Goal: Task Accomplishment & Management: Use online tool/utility

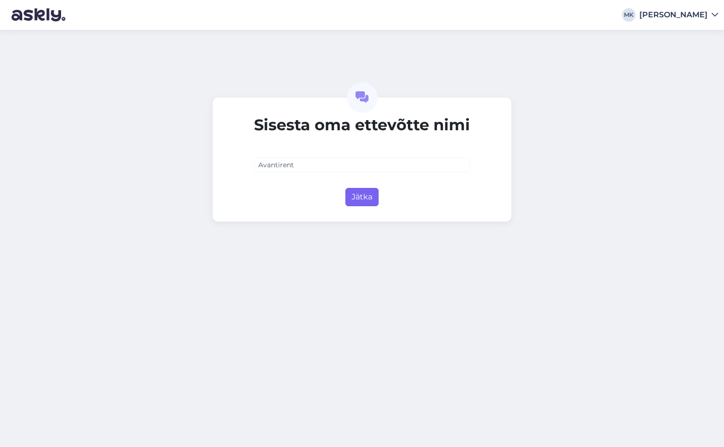
type input "Avantirent"
click at [362, 200] on button "Jätka" at bounding box center [361, 197] width 33 height 18
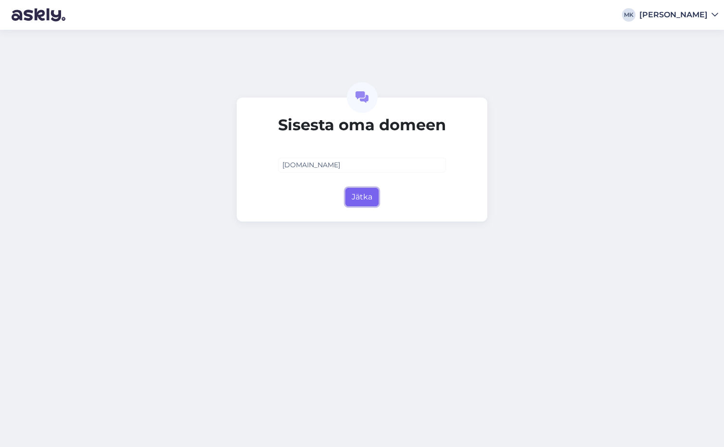
click at [370, 201] on button "Jätka" at bounding box center [361, 197] width 33 height 18
type input "[DOMAIN_NAME]"
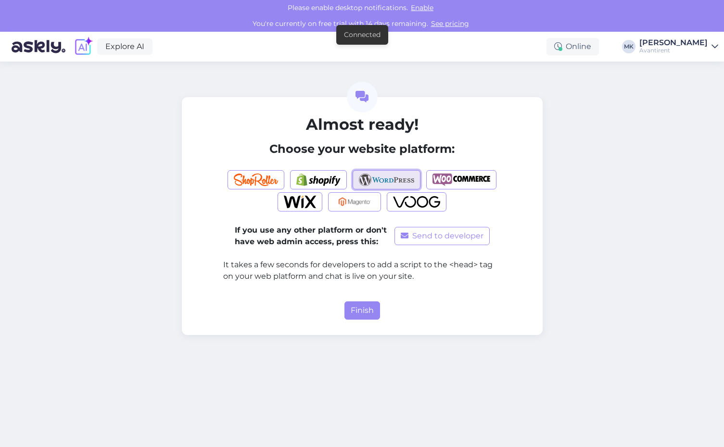
click at [391, 175] on img "button" at bounding box center [386, 180] width 55 height 12
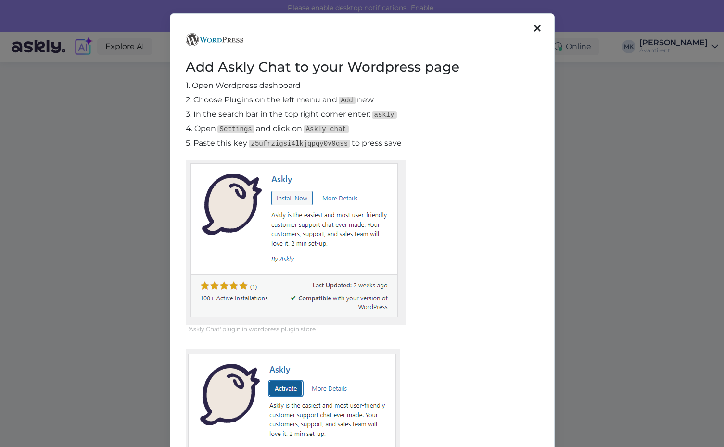
scroll to position [0, 0]
drag, startPoint x: 536, startPoint y: 26, endPoint x: 536, endPoint y: 65, distance: 38.9
click at [536, 31] on icon at bounding box center [537, 28] width 7 height 11
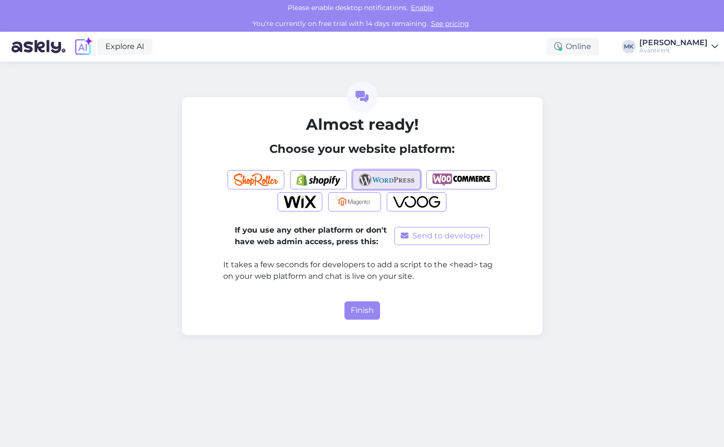
click at [395, 177] on img "button" at bounding box center [386, 180] width 55 height 12
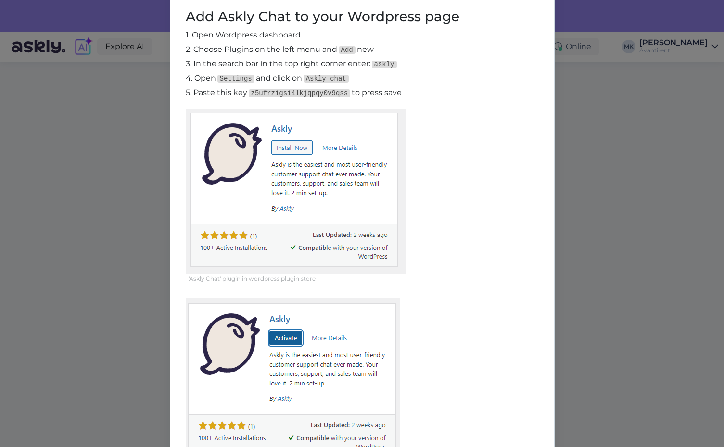
scroll to position [0, 0]
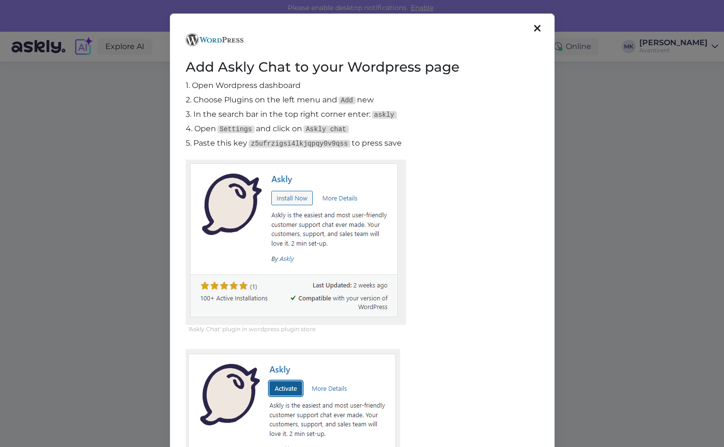
click at [537, 25] on icon at bounding box center [537, 29] width 7 height 11
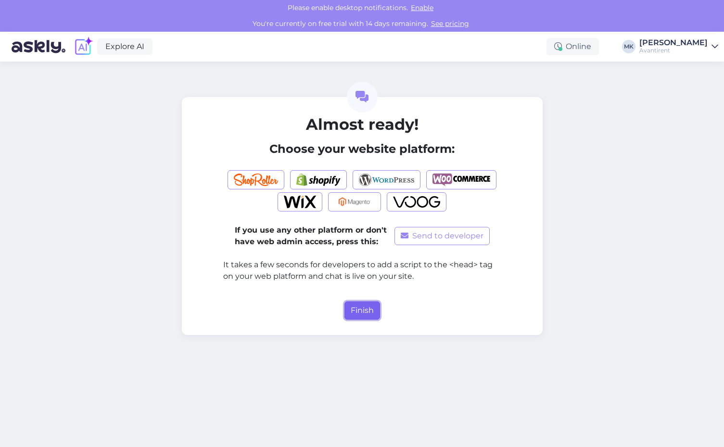
click at [357, 309] on button "Finish" at bounding box center [362, 310] width 36 height 18
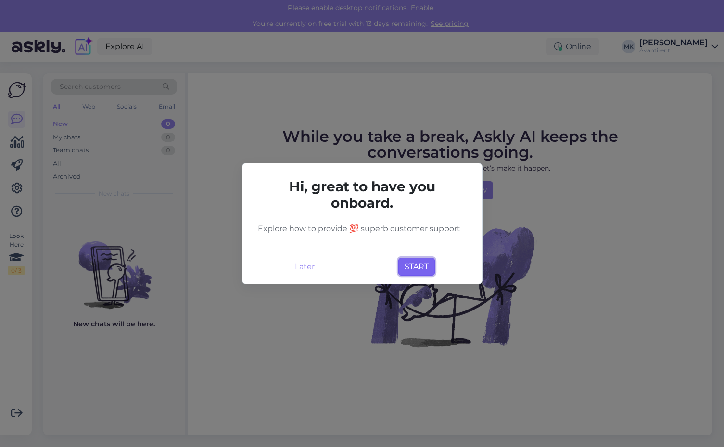
click at [419, 268] on button "START" at bounding box center [416, 267] width 37 height 18
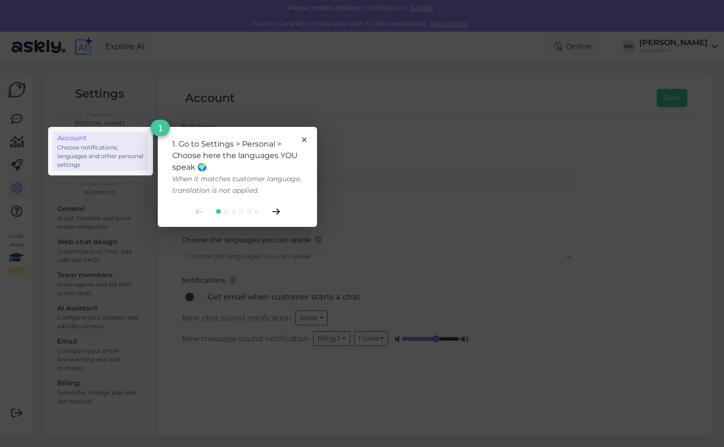
click at [276, 210] on icon at bounding box center [275, 211] width 7 height 5
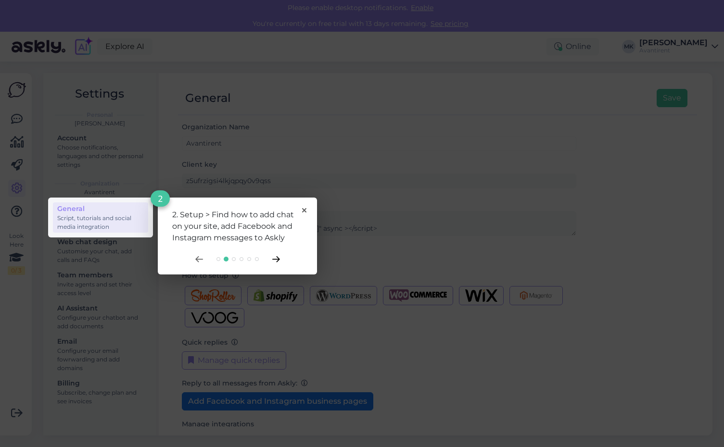
click at [274, 259] on icon at bounding box center [276, 259] width 8 height 6
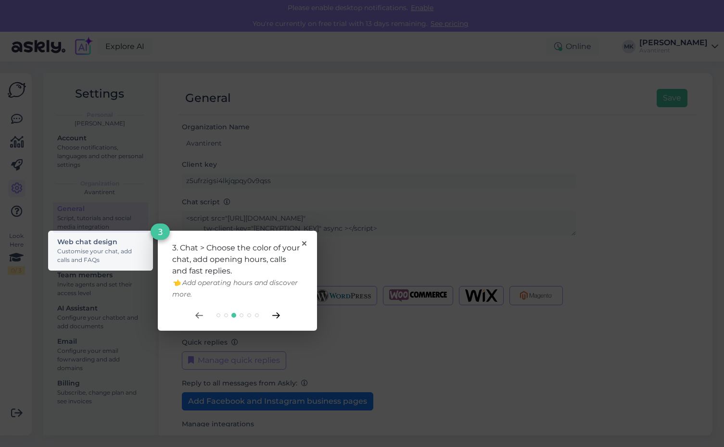
click at [276, 316] on icon at bounding box center [276, 315] width 8 height 6
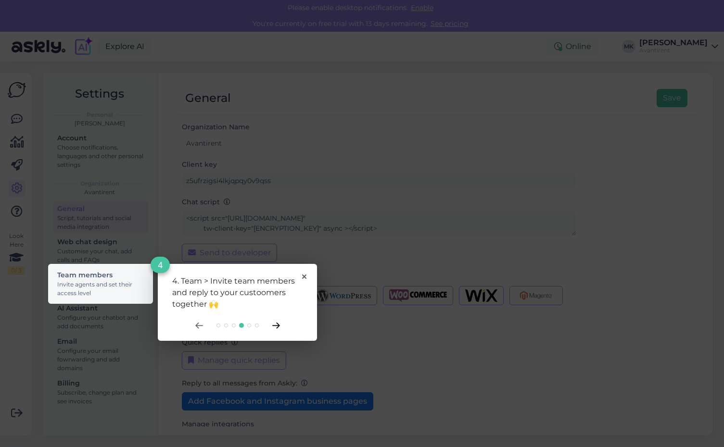
click at [274, 326] on icon at bounding box center [276, 326] width 8 height 6
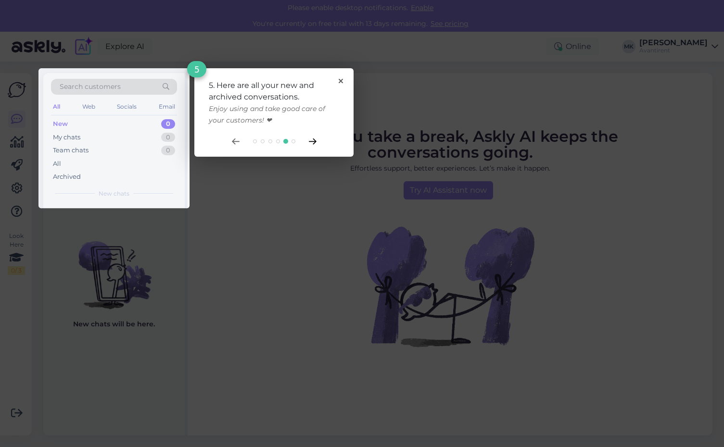
click at [312, 141] on icon at bounding box center [312, 141] width 7 height 5
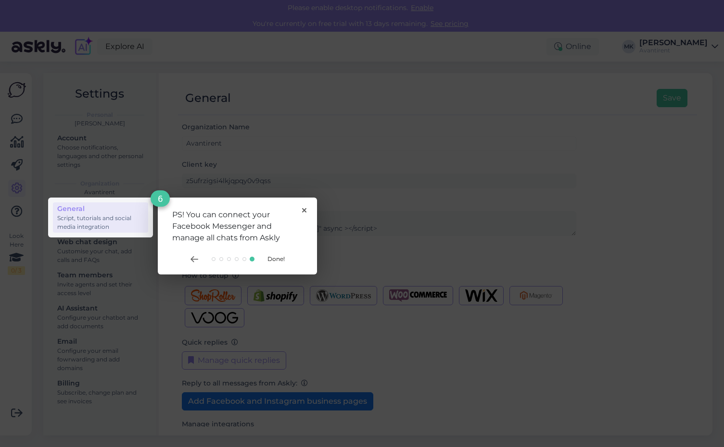
click at [305, 206] on div "PS! You can connect your Facebook Messenger and manage all chats from Askly 6 D…" at bounding box center [237, 236] width 159 height 77
click at [273, 257] on span "Done!" at bounding box center [275, 258] width 17 height 7
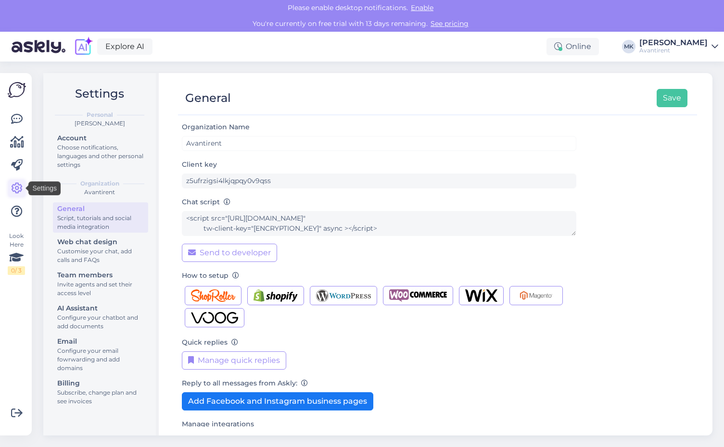
click at [13, 188] on icon at bounding box center [17, 189] width 12 height 12
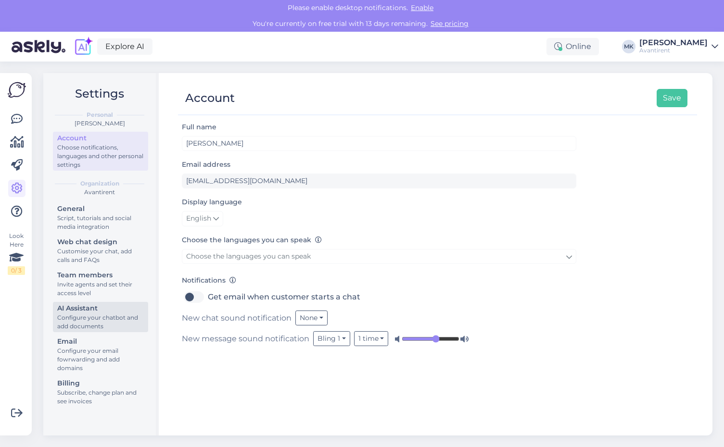
click at [83, 324] on div "Configure your chatbot and add documents" at bounding box center [100, 321] width 87 height 17
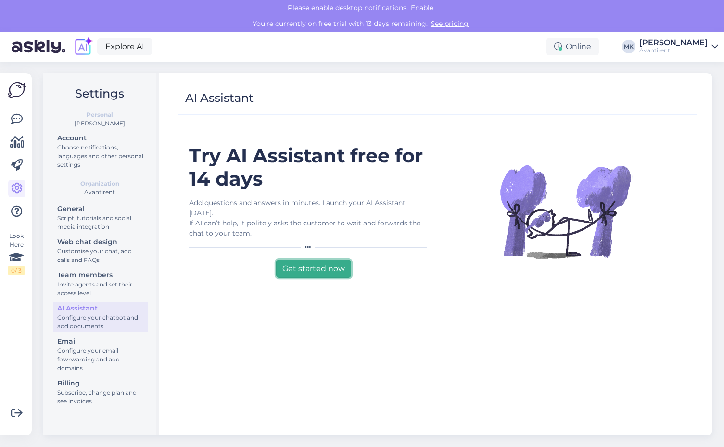
click at [331, 260] on button "Get started now" at bounding box center [313, 269] width 75 height 18
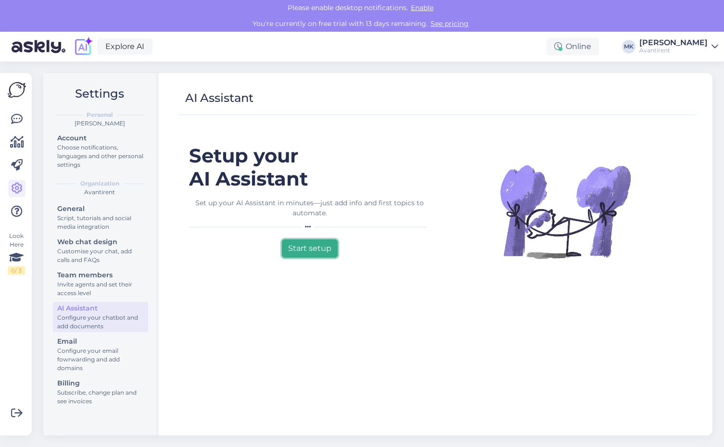
click at [318, 245] on button "Start setup" at bounding box center [310, 248] width 56 height 18
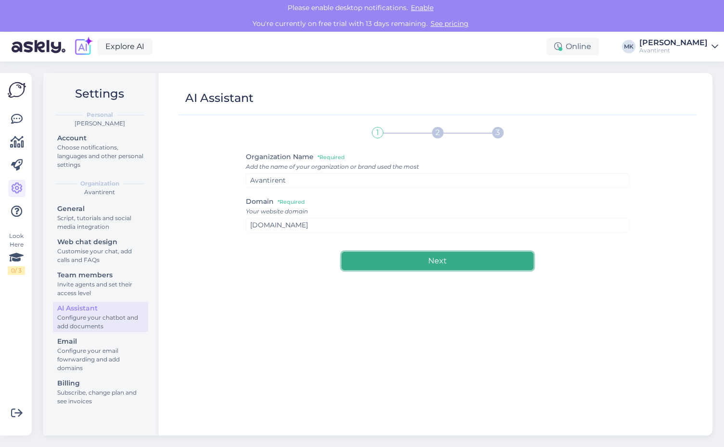
click at [380, 256] on button "Next" at bounding box center [437, 261] width 192 height 18
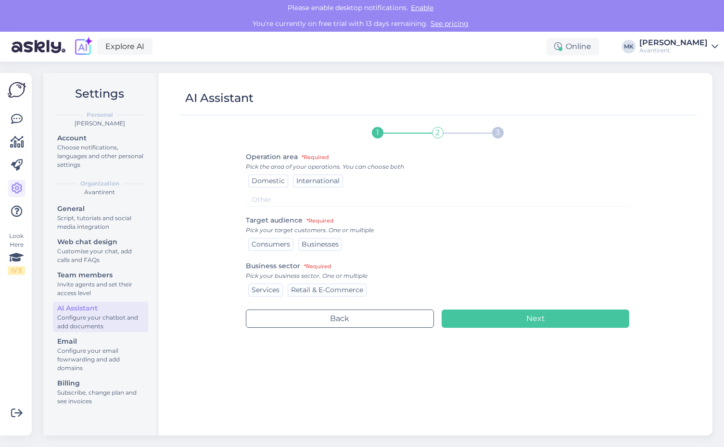
click at [257, 179] on span "Domestic" at bounding box center [267, 180] width 33 height 9
click at [272, 247] on span "Consumers" at bounding box center [270, 244] width 38 height 9
click at [317, 246] on span "Businesses" at bounding box center [319, 244] width 37 height 9
click at [256, 294] on span "Services" at bounding box center [265, 290] width 28 height 9
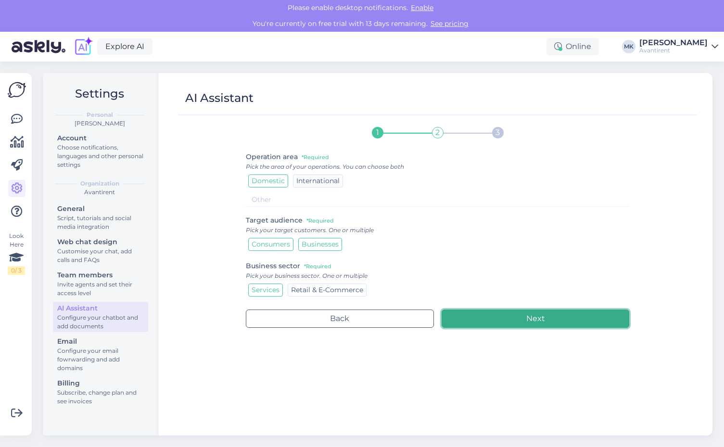
click at [555, 321] on button "Next" at bounding box center [534, 319] width 187 height 18
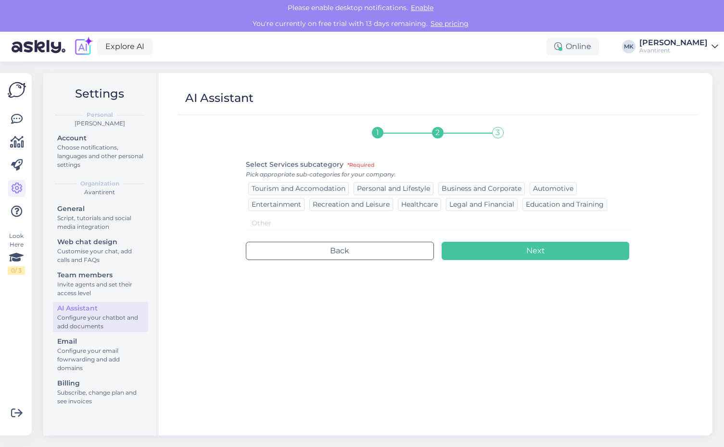
click at [390, 226] on input at bounding box center [437, 223] width 383 height 14
type input "c"
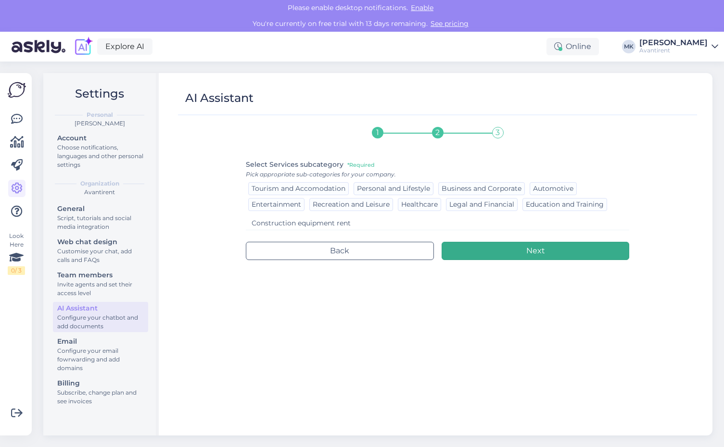
type input "Construction equipment rent"
click at [542, 251] on button "Next" at bounding box center [534, 251] width 187 height 18
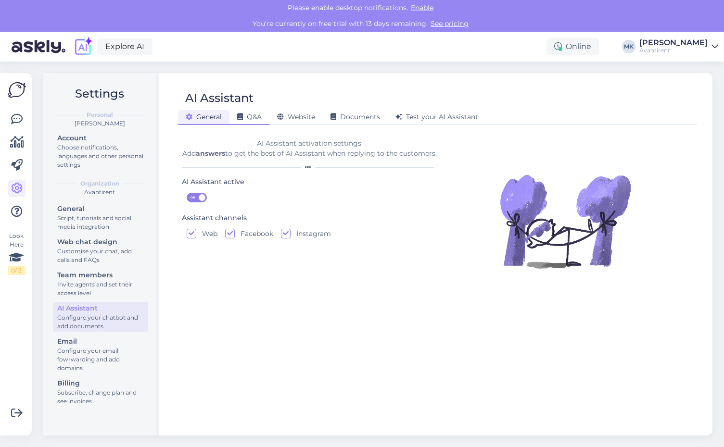
click at [258, 118] on span "Q&A" at bounding box center [249, 116] width 25 height 9
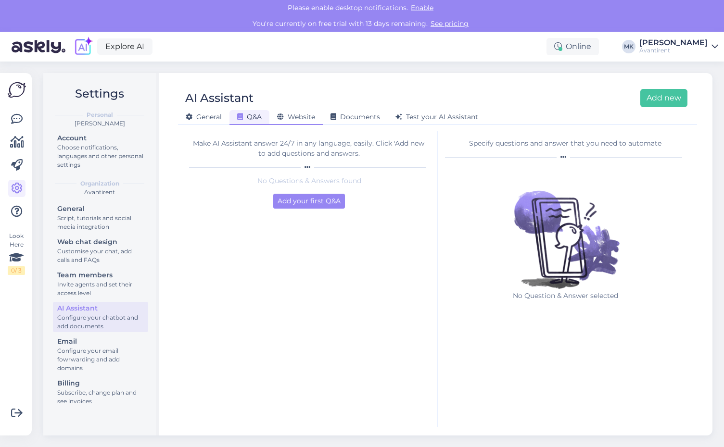
click at [297, 119] on span "Website" at bounding box center [296, 116] width 38 height 9
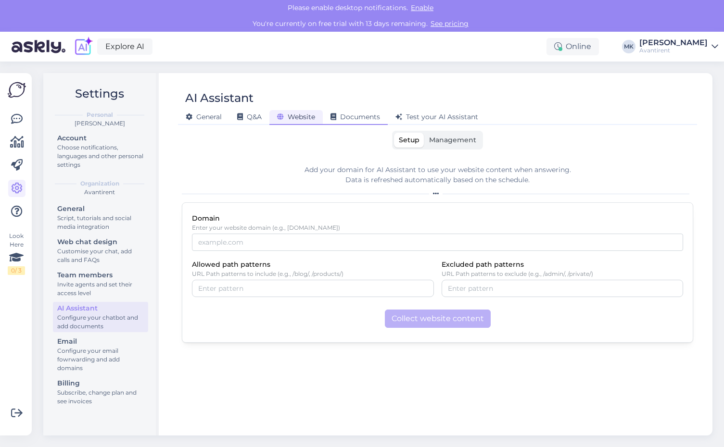
click at [358, 115] on span "Documents" at bounding box center [355, 116] width 50 height 9
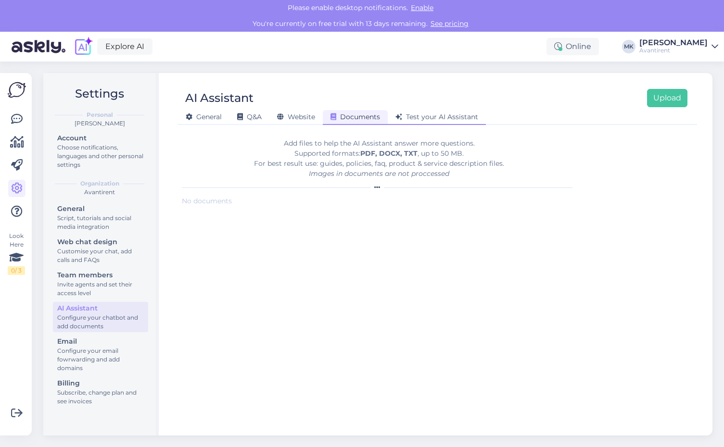
click at [425, 115] on span "Test your AI Assistant" at bounding box center [436, 116] width 83 height 9
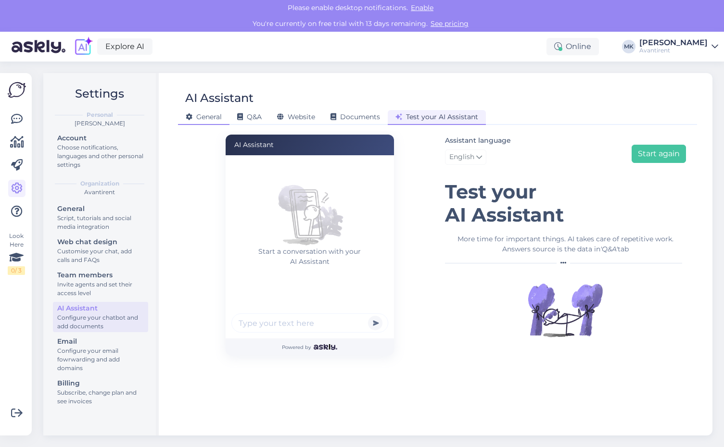
click at [206, 117] on span "General" at bounding box center [204, 116] width 36 height 9
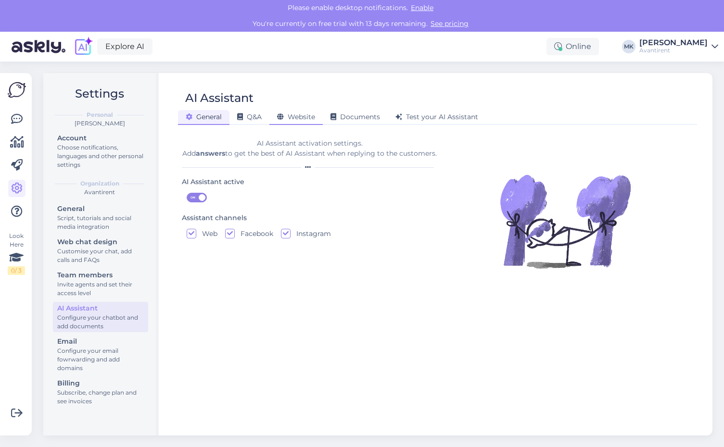
click at [299, 118] on span "Website" at bounding box center [296, 116] width 38 height 9
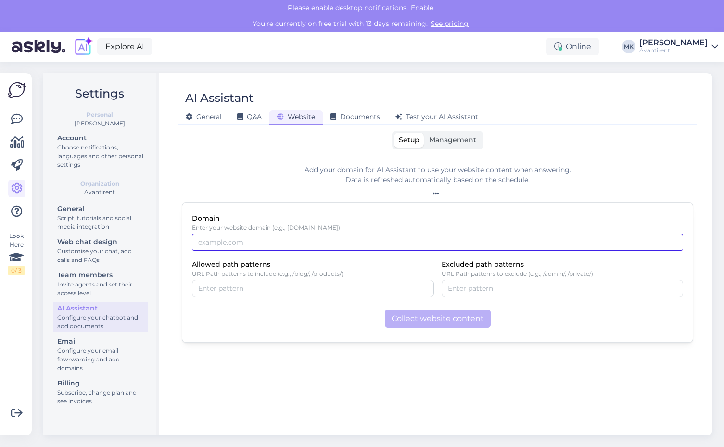
click at [270, 241] on input "Domain" at bounding box center [437, 242] width 491 height 17
type input "[DOMAIN_NAME]"
click at [257, 334] on div "Domain Enter your website domain (e.g., [DOMAIN_NAME]) [DOMAIN_NAME] Allowed pa…" at bounding box center [437, 272] width 511 height 140
click at [413, 324] on button "Collect website content" at bounding box center [438, 319] width 106 height 18
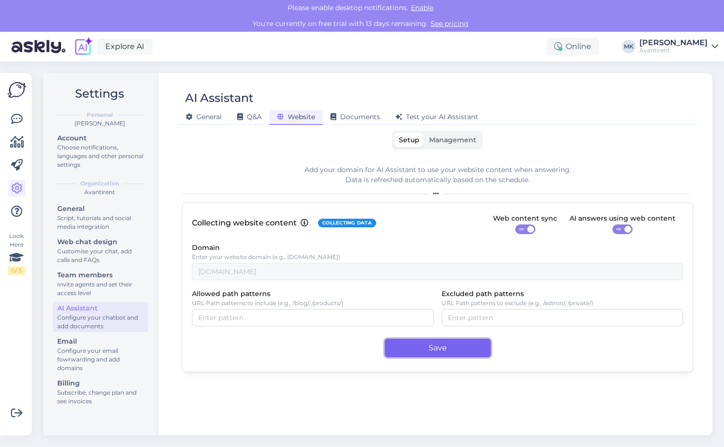
click at [435, 349] on button "Save" at bounding box center [438, 348] width 106 height 18
click at [458, 144] on span "Management" at bounding box center [452, 140] width 47 height 9
click at [424, 133] on input "Management" at bounding box center [424, 133] width 0 height 0
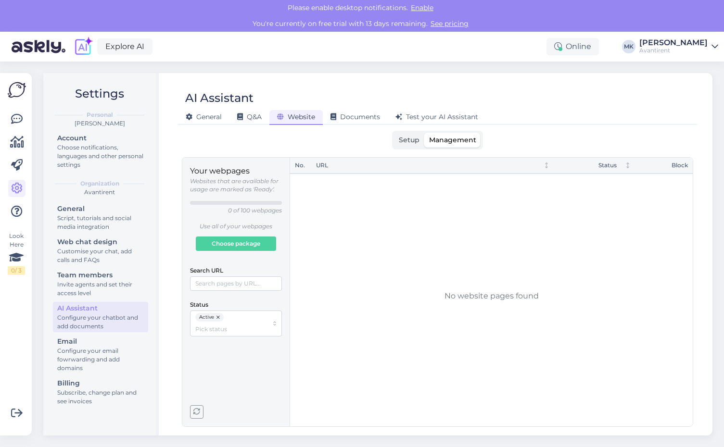
click at [404, 135] on label "Setup" at bounding box center [409, 140] width 30 height 15
click at [394, 133] on input "Setup" at bounding box center [394, 133] width 0 height 0
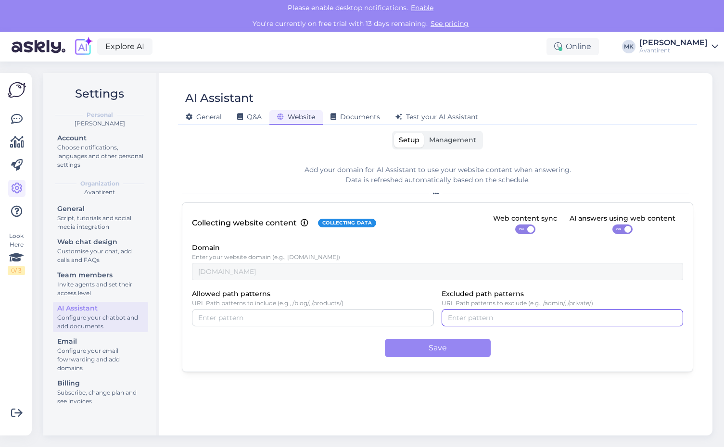
click at [525, 317] on input "Excluded path patterns" at bounding box center [562, 317] width 229 height 11
type input "/blog"
click at [438, 397] on div "Add your domain for AI Assistant to use your website content when answering. Da…" at bounding box center [437, 292] width 511 height 270
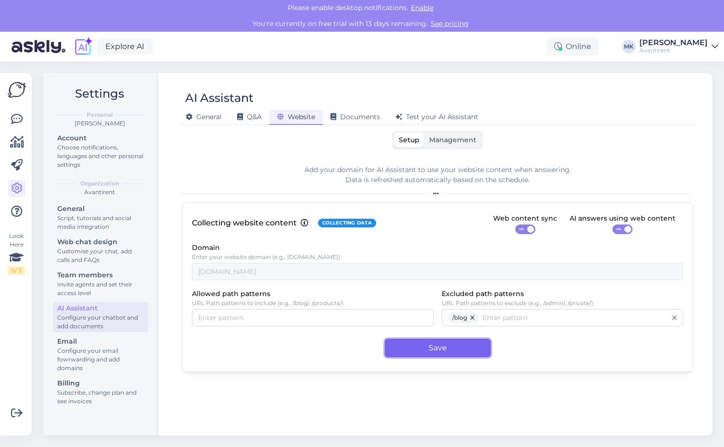
click at [440, 347] on button "Save" at bounding box center [438, 348] width 106 height 18
click at [251, 119] on span "Q&A" at bounding box center [249, 116] width 25 height 9
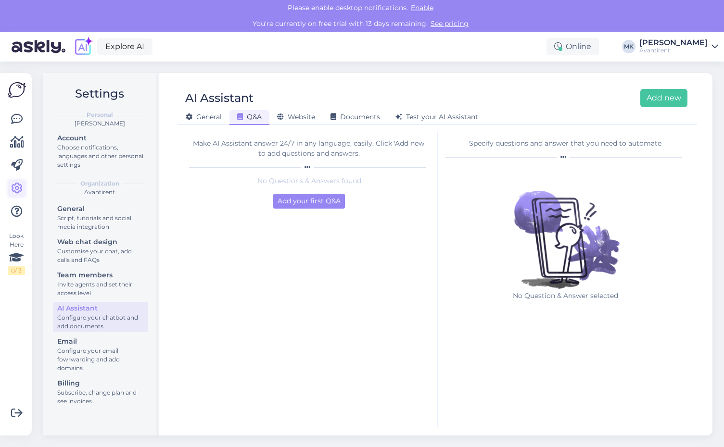
click at [18, 183] on icon at bounding box center [17, 189] width 12 height 12
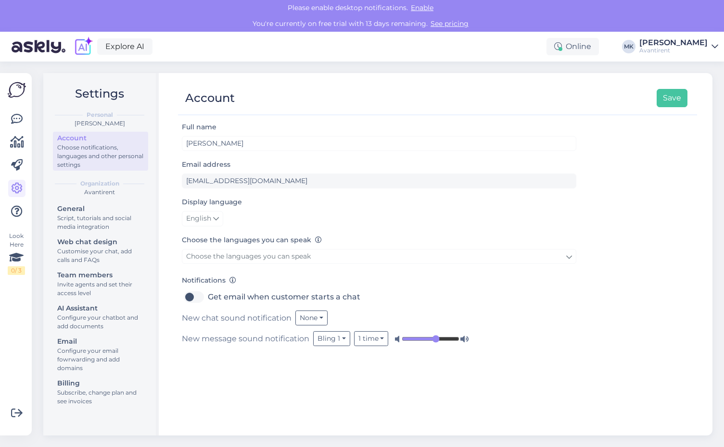
click at [90, 153] on div "Choose notifications, languages and other personal settings" at bounding box center [100, 156] width 87 height 26
click at [212, 219] on link "English" at bounding box center [202, 218] width 41 height 15
click at [210, 237] on link "Eesti" at bounding box center [205, 239] width 46 height 15
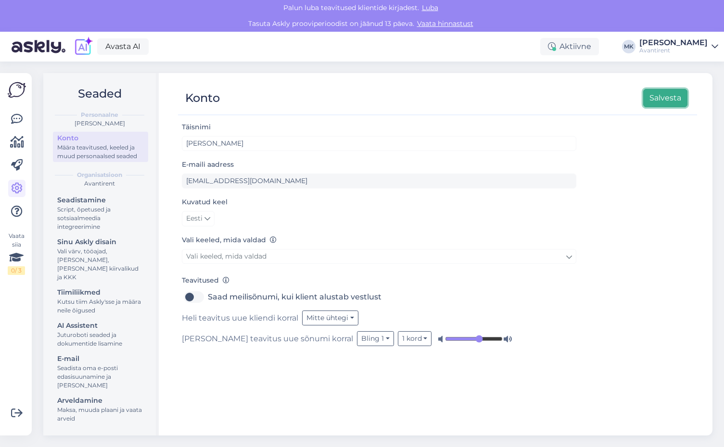
click at [670, 100] on button "Salvesta" at bounding box center [665, 98] width 44 height 18
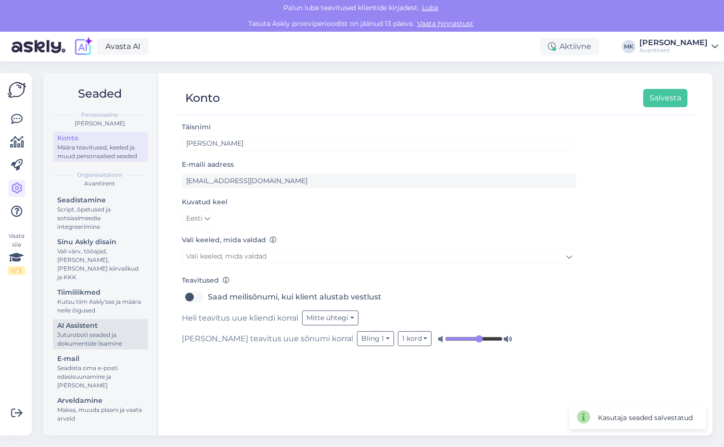
click at [92, 331] on div "Juturoboti seaded ja dokumentide lisamine" at bounding box center [100, 339] width 87 height 17
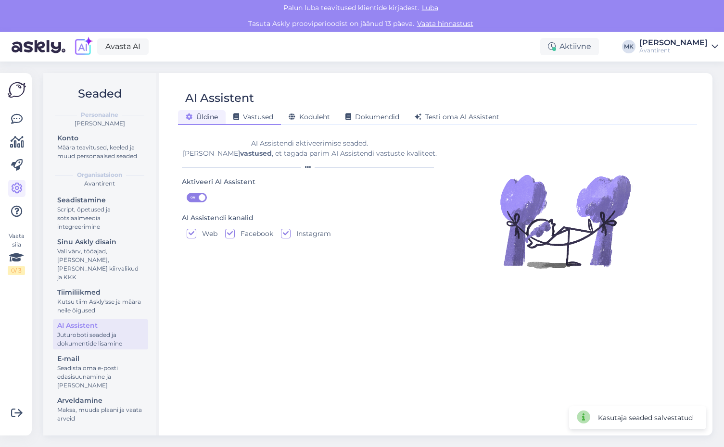
click at [260, 117] on span "Vastused" at bounding box center [253, 116] width 40 height 9
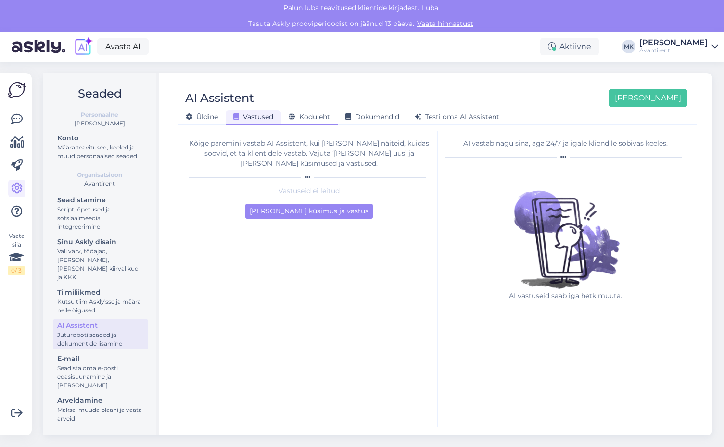
click at [323, 115] on span "Koduleht" at bounding box center [308, 116] width 41 height 9
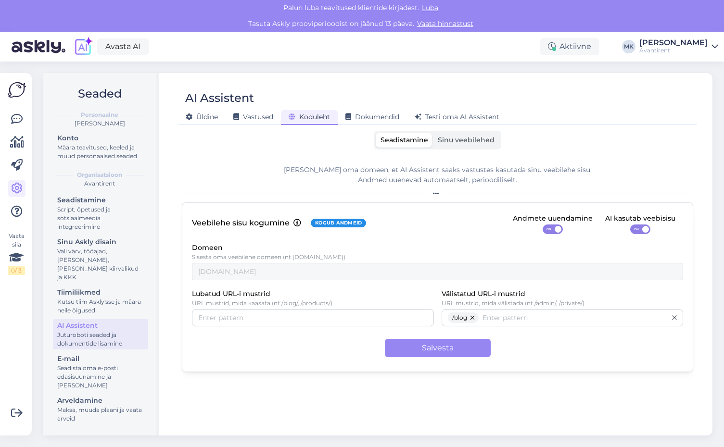
click at [472, 139] on span "Sinu veebilehed" at bounding box center [465, 140] width 57 height 9
click at [433, 133] on input "Sinu veebilehed" at bounding box center [433, 133] width 0 height 0
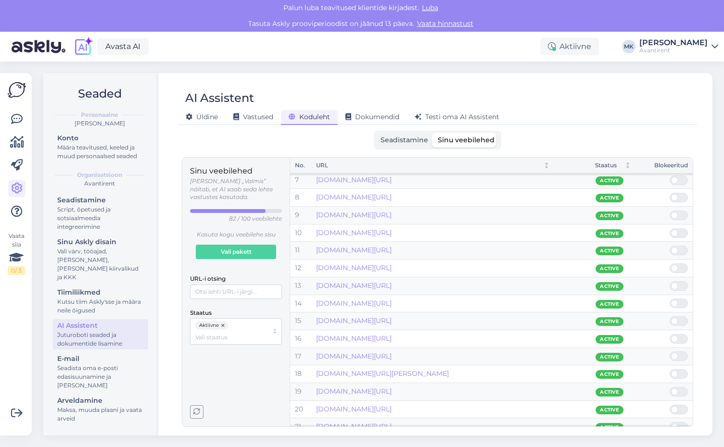
scroll to position [274, 0]
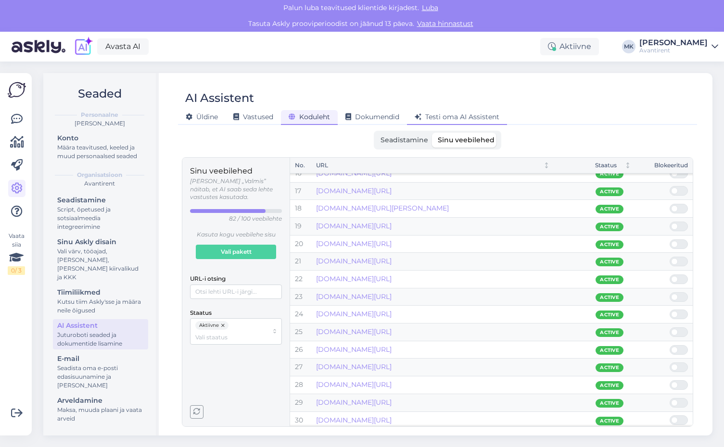
click at [452, 116] on span "Testi oma AI Assistent" at bounding box center [456, 116] width 85 height 9
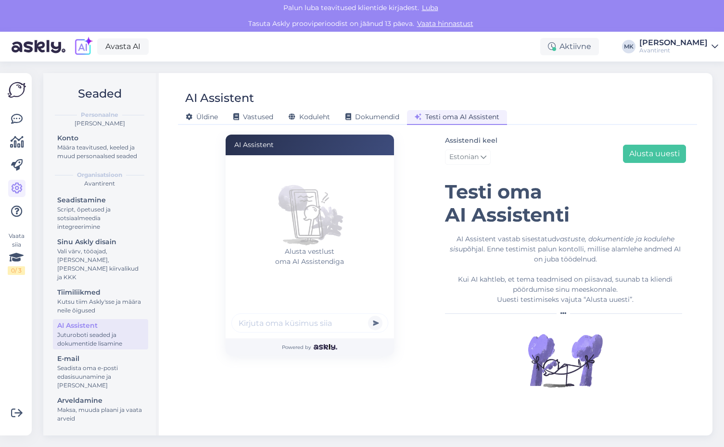
click at [271, 289] on div "Alusta vestlust oma AI Assistendiga" at bounding box center [312, 230] width 162 height 144
click at [287, 327] on input "text" at bounding box center [309, 322] width 157 height 19
click at [250, 324] on input "Mismaksab Avanti rentimine" at bounding box center [309, 322] width 157 height 19
type input "Mis maksab Avanti rentimine"
click at [379, 325] on button "submit" at bounding box center [375, 323] width 14 height 14
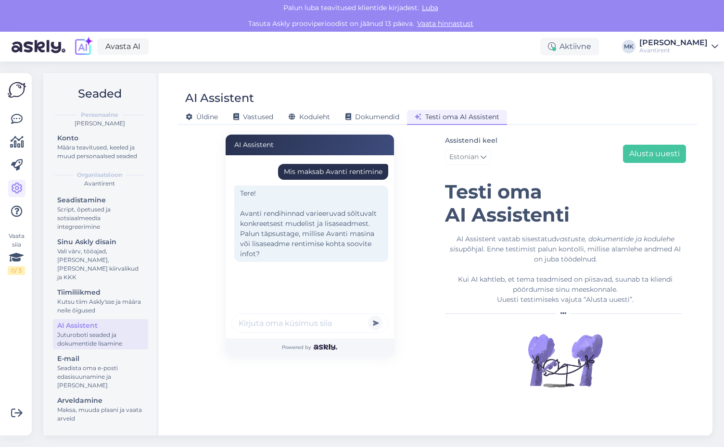
click at [351, 327] on input "text" at bounding box center [309, 322] width 157 height 19
type input "Ma ei tea täpselt mis mul vaja on. Ma tahan kaevata basseini jaoks auku aeda."
click at [368, 316] on button "submit" at bounding box center [375, 323] width 14 height 14
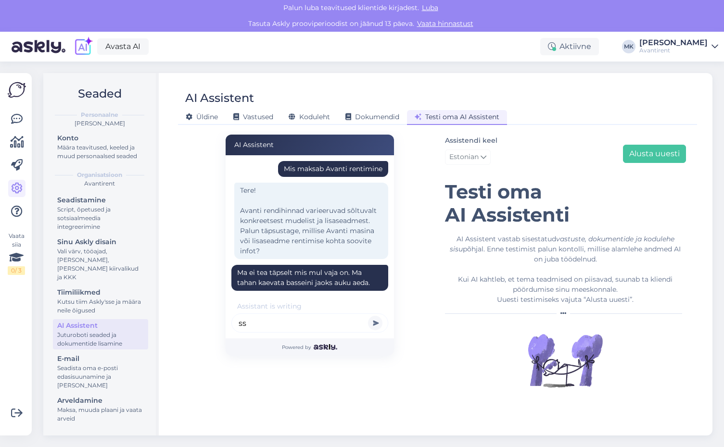
type input "s"
click at [441, 388] on div "Assistendi keel Estonian Alusta uuesti [PERSON_NAME] oma AI Assistenti AI Assis…" at bounding box center [565, 271] width 256 height 272
click at [445, 382] on figure at bounding box center [565, 360] width 241 height 77
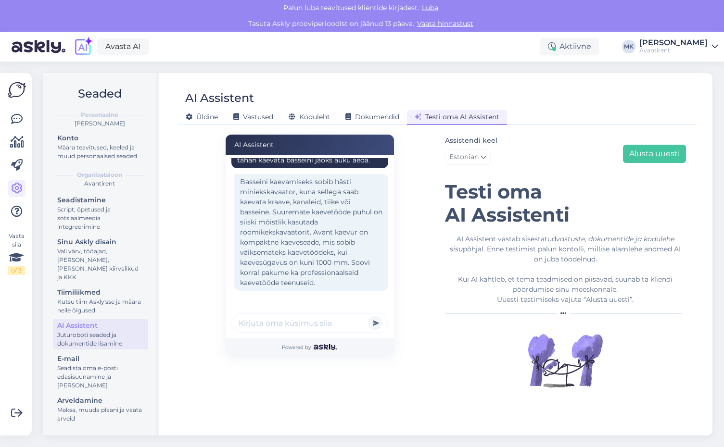
click at [318, 324] on input "text" at bounding box center [309, 322] width 157 height 19
click at [335, 322] on input "Palun tee mulle erinevatemasinate hinna võrdlus" at bounding box center [309, 322] width 157 height 19
type input "Palun tee mulle erinevatemasinate hinnavõrdlus mis [PERSON_NAME] soovitasid kas…"
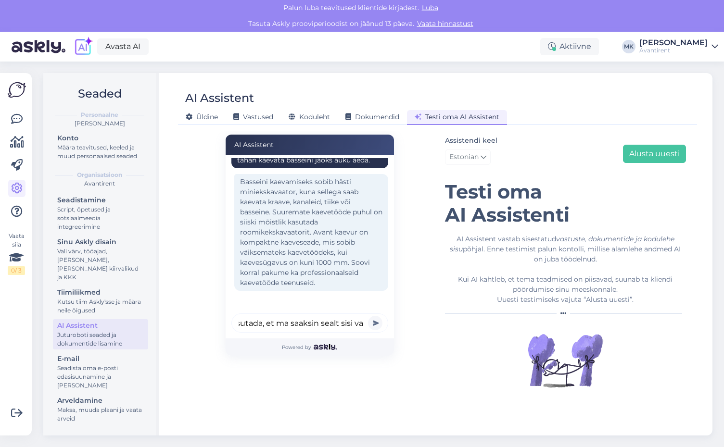
click at [368, 316] on button "submit" at bounding box center [375, 323] width 14 height 14
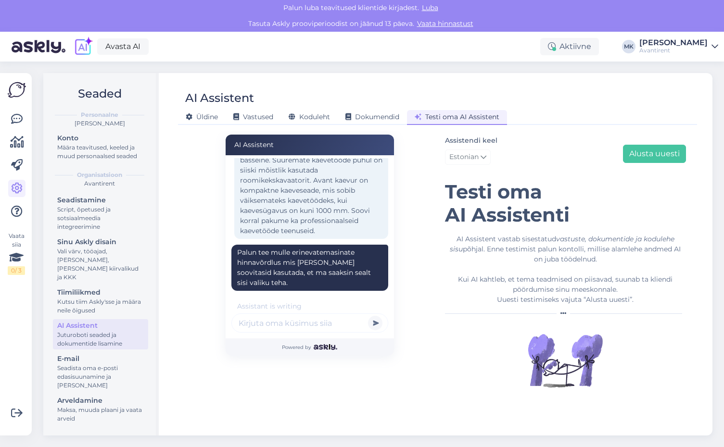
click at [414, 375] on div "AI Assistent Mis maksab Avanti rentimine Tere! Avanti rendihinnad varieeruvad s…" at bounding box center [310, 271] width 256 height 272
click at [434, 361] on div "AI Assistent Mis maksab Avanti rentimine Tere! Avanti rendihinnad varieeruvad s…" at bounding box center [310, 271] width 256 height 272
click at [413, 397] on div "AI Assistent Mis maksab Avanti rentimine Tere! Avanti rendihinnad varieeruvad s…" at bounding box center [310, 271] width 256 height 272
click at [421, 387] on div "AI Assistent Mis maksab Avanti rentimine Tere! Avanti rendihinnad varieeruvad s…" at bounding box center [310, 271] width 256 height 272
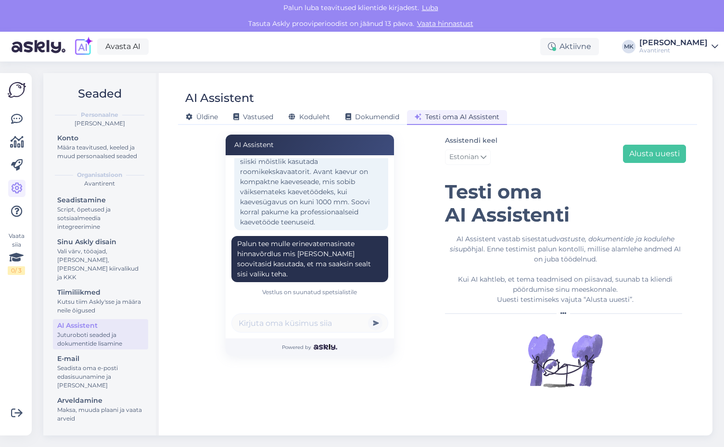
click at [453, 362] on figure at bounding box center [565, 360] width 241 height 77
click at [459, 359] on figure at bounding box center [565, 360] width 241 height 77
